Goal: Check status: Check status

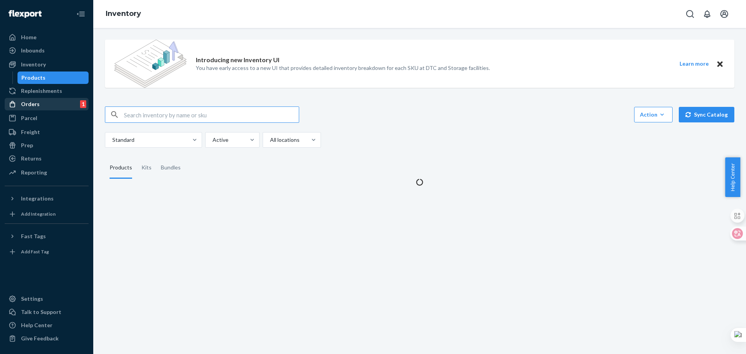
click at [28, 106] on div "Orders" at bounding box center [30, 104] width 19 height 8
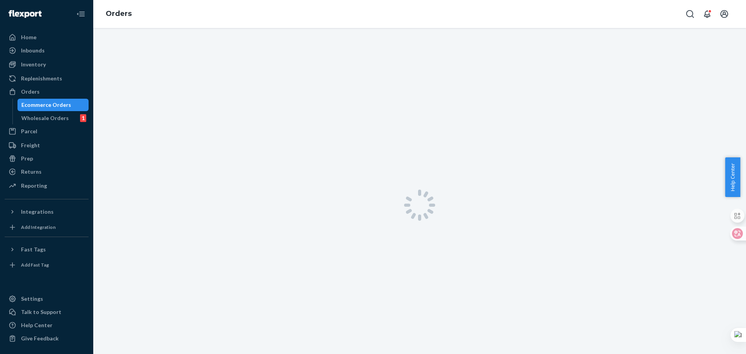
click at [51, 106] on div "Ecommerce Orders" at bounding box center [46, 105] width 50 height 8
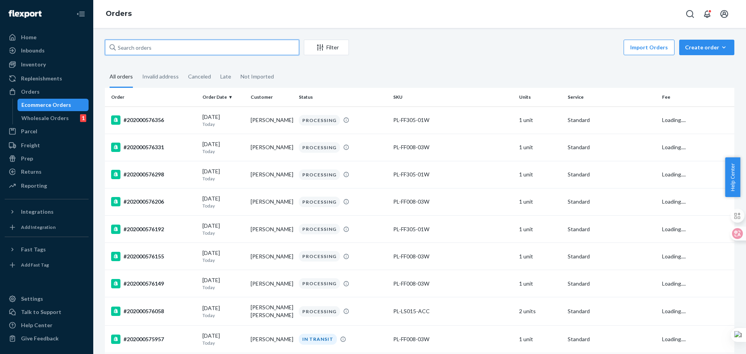
click at [170, 49] on input "text" at bounding box center [202, 48] width 194 height 16
paste input "#202000553120"
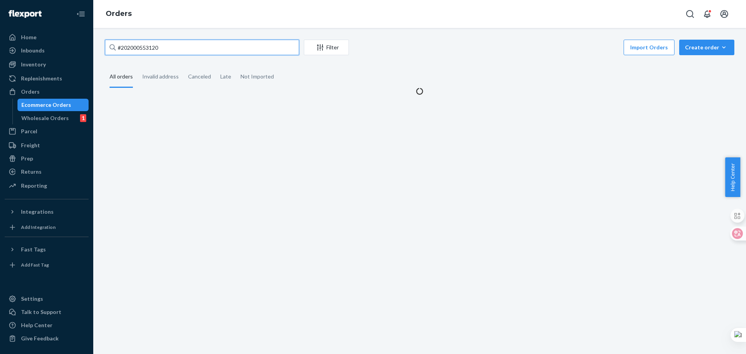
type input "#202000553120"
click at [433, 60] on div "#202000553120 Filter Import Orders Create order Ecommerce order Removal order A…" at bounding box center [419, 68] width 641 height 56
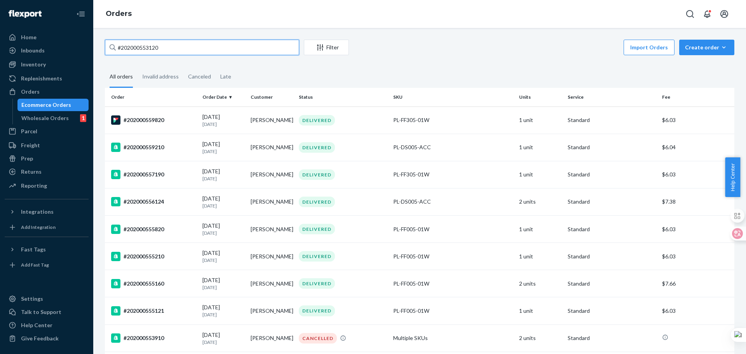
click at [226, 47] on input "#202000553120" at bounding box center [202, 48] width 194 height 16
click at [226, 50] on input "#202000553120" at bounding box center [202, 48] width 194 height 16
click at [122, 45] on input "#202000553120" at bounding box center [202, 48] width 194 height 16
drag, startPoint x: 199, startPoint y: 53, endPoint x: 52, endPoint y: 44, distance: 147.5
click at [52, 44] on div "Home Inbounds Shipping Plans Problems Inventory Products Replenishments Orders …" at bounding box center [373, 177] width 746 height 354
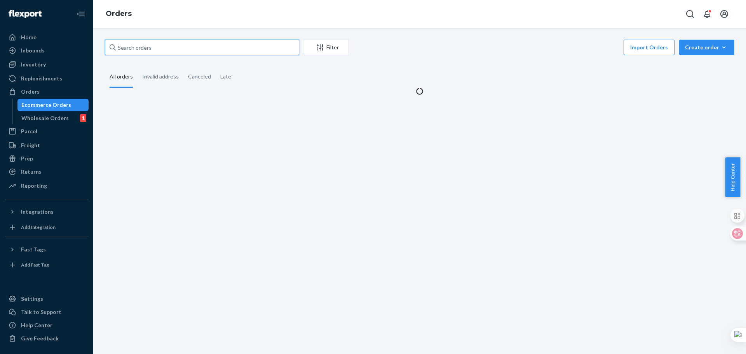
click at [165, 49] on input "text" at bounding box center [202, 48] width 194 height 16
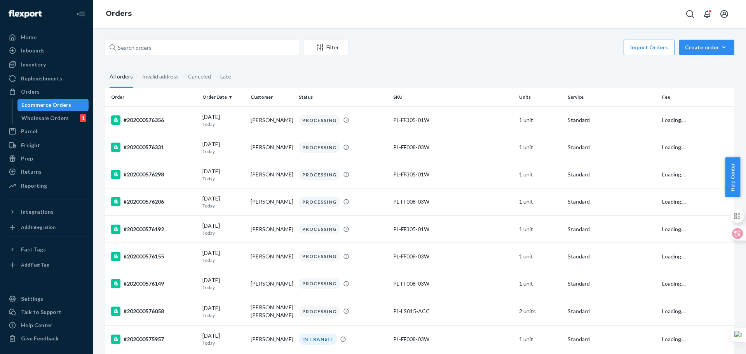
drag, startPoint x: 495, startPoint y: 71, endPoint x: 445, endPoint y: 70, distance: 49.7
click at [494, 71] on fieldset "All orders Invalid address Canceled Late" at bounding box center [419, 76] width 629 height 21
click at [227, 54] on input "text" at bounding box center [202, 48] width 194 height 16
paste input "#202000553120"
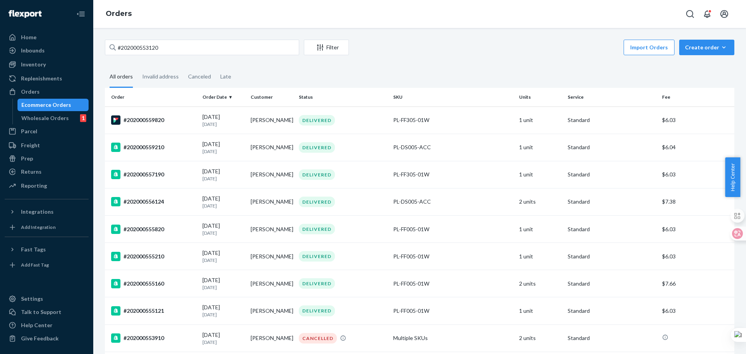
click at [119, 47] on input "#202000553120" at bounding box center [202, 48] width 194 height 16
click at [122, 49] on input "#202000553120" at bounding box center [202, 48] width 194 height 16
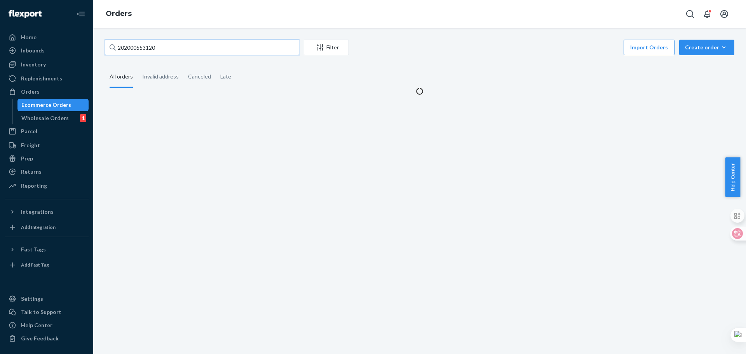
click at [213, 47] on input "202000553120" at bounding box center [202, 48] width 194 height 16
type input "202000553120"
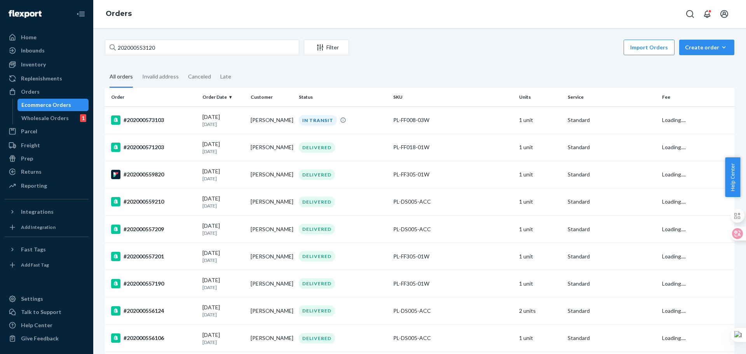
click at [397, 70] on fieldset "All orders Invalid address Canceled Late" at bounding box center [419, 76] width 629 height 21
click at [47, 115] on div "Wholesale Orders" at bounding box center [44, 118] width 47 height 8
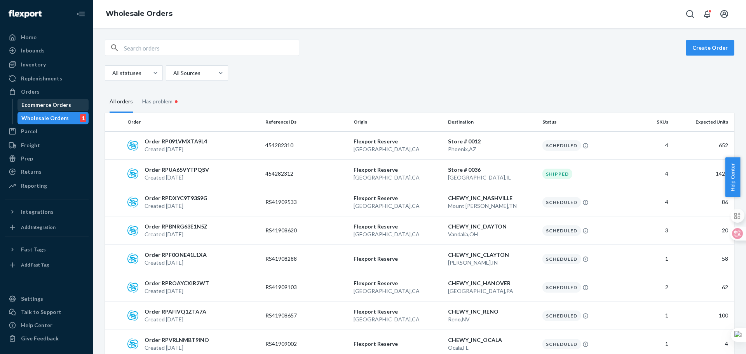
click at [66, 107] on div "Ecommerce Orders" at bounding box center [46, 105] width 50 height 8
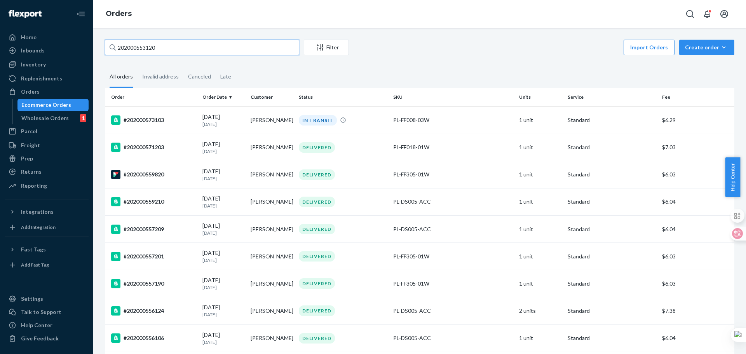
click at [207, 50] on input "202000553120" at bounding box center [202, 48] width 194 height 16
drag, startPoint x: 186, startPoint y: 45, endPoint x: 170, endPoint y: 47, distance: 16.1
click at [71, 40] on div "Home Inbounds Shipping Plans Problems Inventory Products Replenishments Orders …" at bounding box center [373, 177] width 746 height 354
paste input "#"
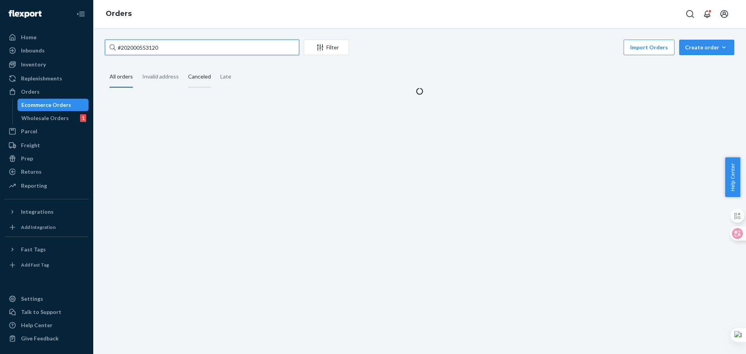
type input "#202000553120"
click at [198, 76] on div "Canceled" at bounding box center [199, 76] width 23 height 21
click at [183, 66] on input "Canceled" at bounding box center [183, 66] width 0 height 0
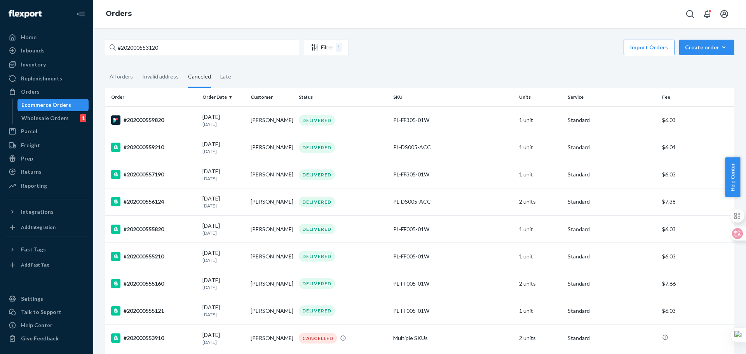
click at [197, 76] on div "Canceled" at bounding box center [199, 76] width 23 height 21
click at [183, 66] on input "Canceled" at bounding box center [183, 66] width 0 height 0
click at [194, 52] on input "#202000553120" at bounding box center [202, 48] width 194 height 16
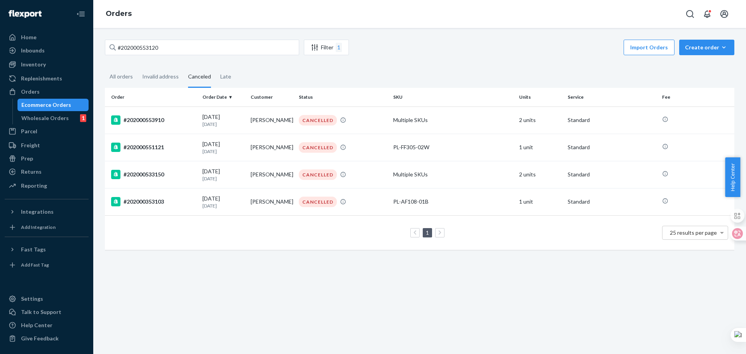
click at [289, 244] on div "1 25 results per page" at bounding box center [419, 232] width 617 height 25
click at [472, 115] on td "Multiple SKUs" at bounding box center [453, 119] width 126 height 27
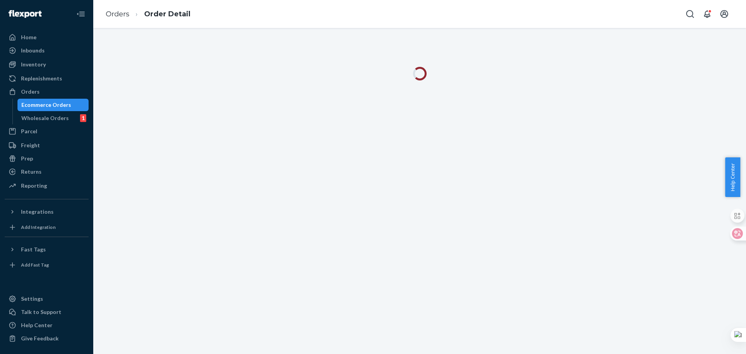
click at [454, 187] on div at bounding box center [419, 191] width 653 height 326
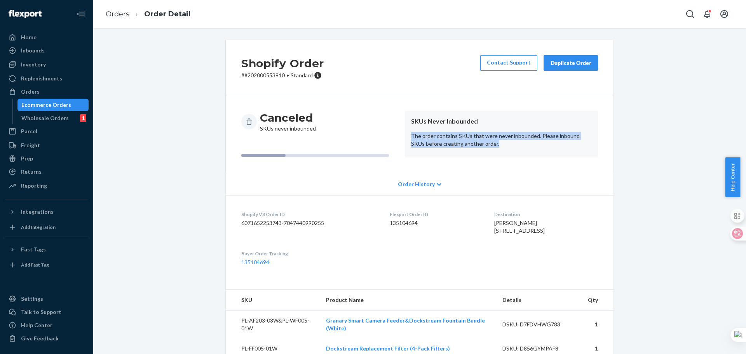
drag, startPoint x: 491, startPoint y: 142, endPoint x: 407, endPoint y: 137, distance: 84.0
click at [407, 137] on article "SKUs Never Inbounded The order contains SKUs that were never inbounded. Please …" at bounding box center [501, 134] width 193 height 47
copy p "The order contains SKUs that were never inbounded. Please inbound SKUs before c…"
